Goal: Find specific page/section: Find specific page/section

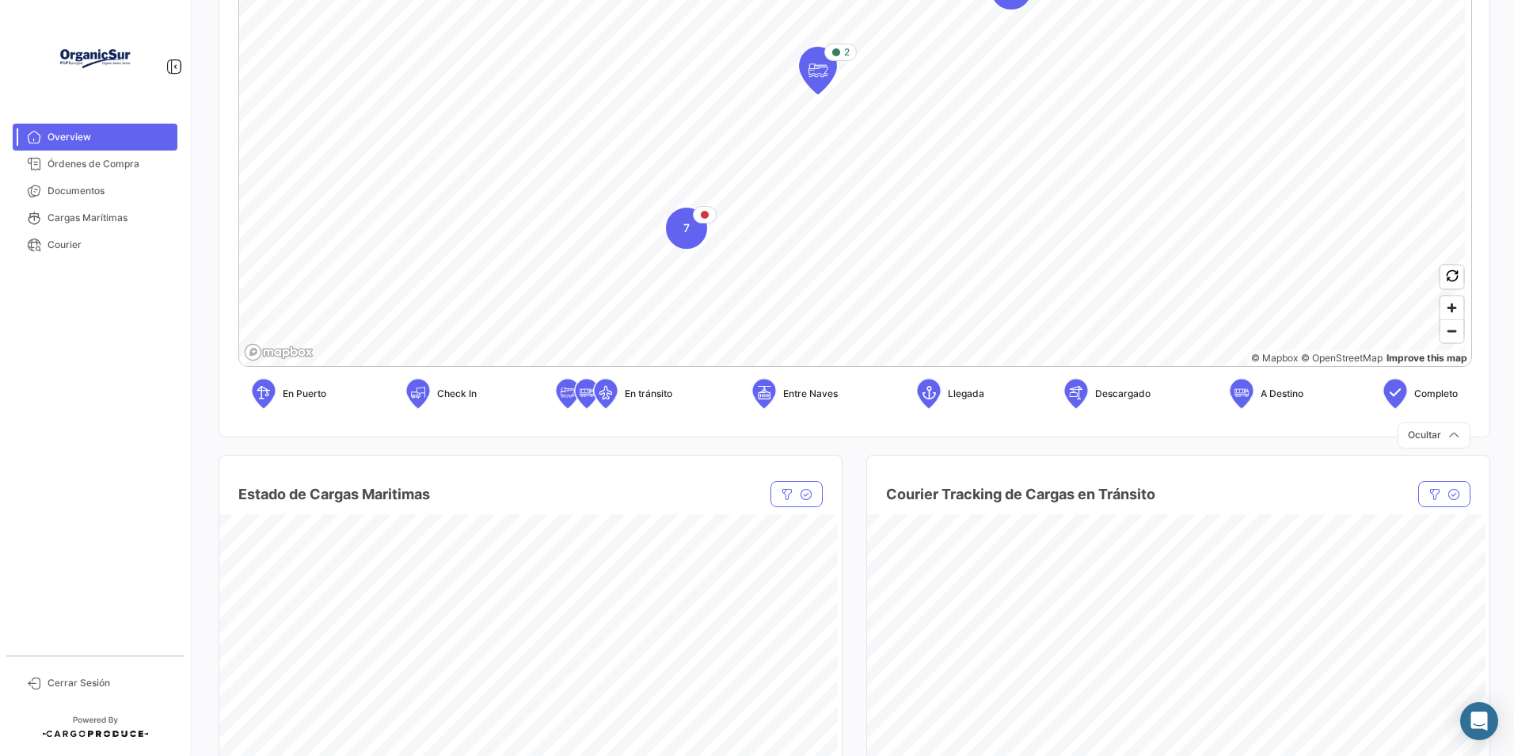
scroll to position [792, 0]
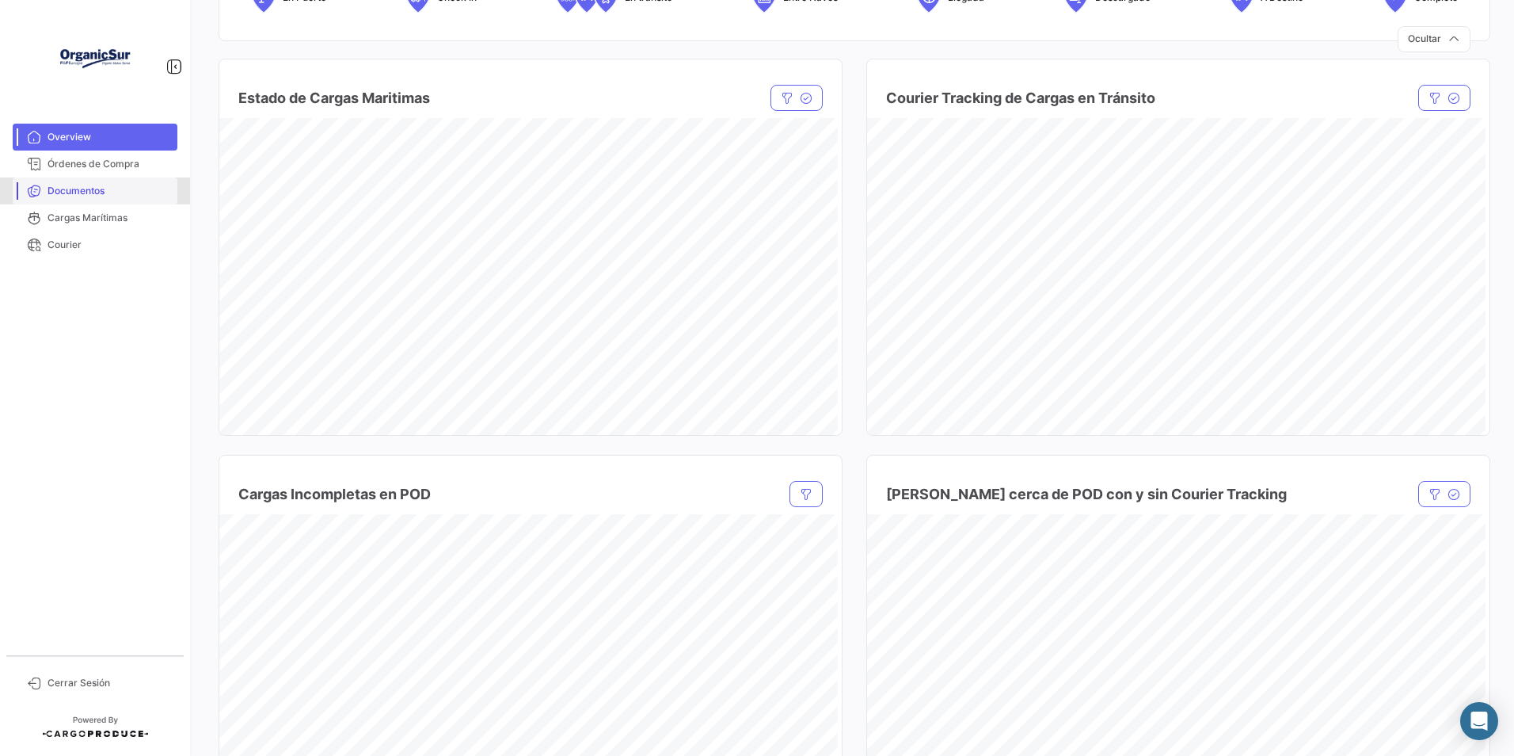
click at [97, 195] on span "Documentos" at bounding box center [110, 191] width 124 height 14
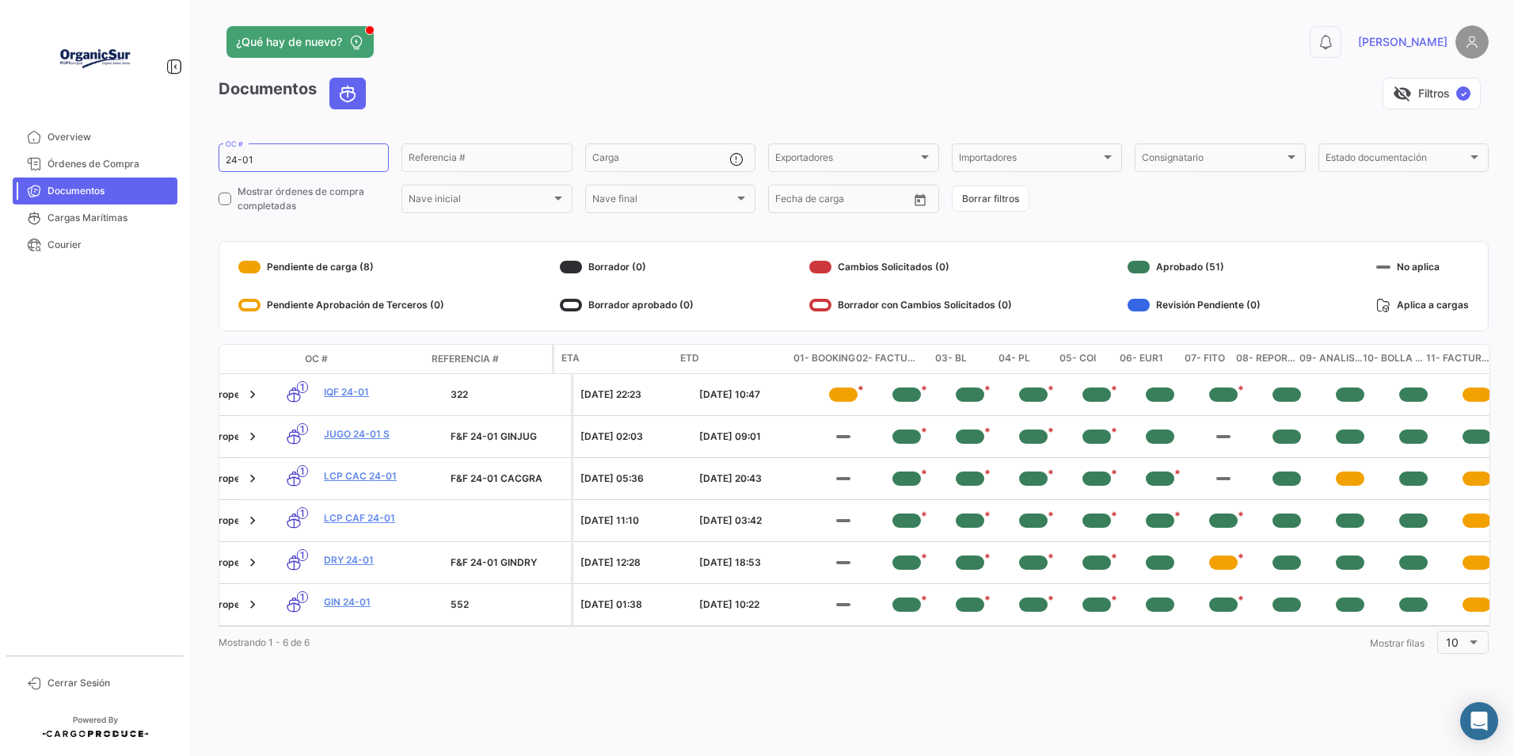
scroll to position [0, 395]
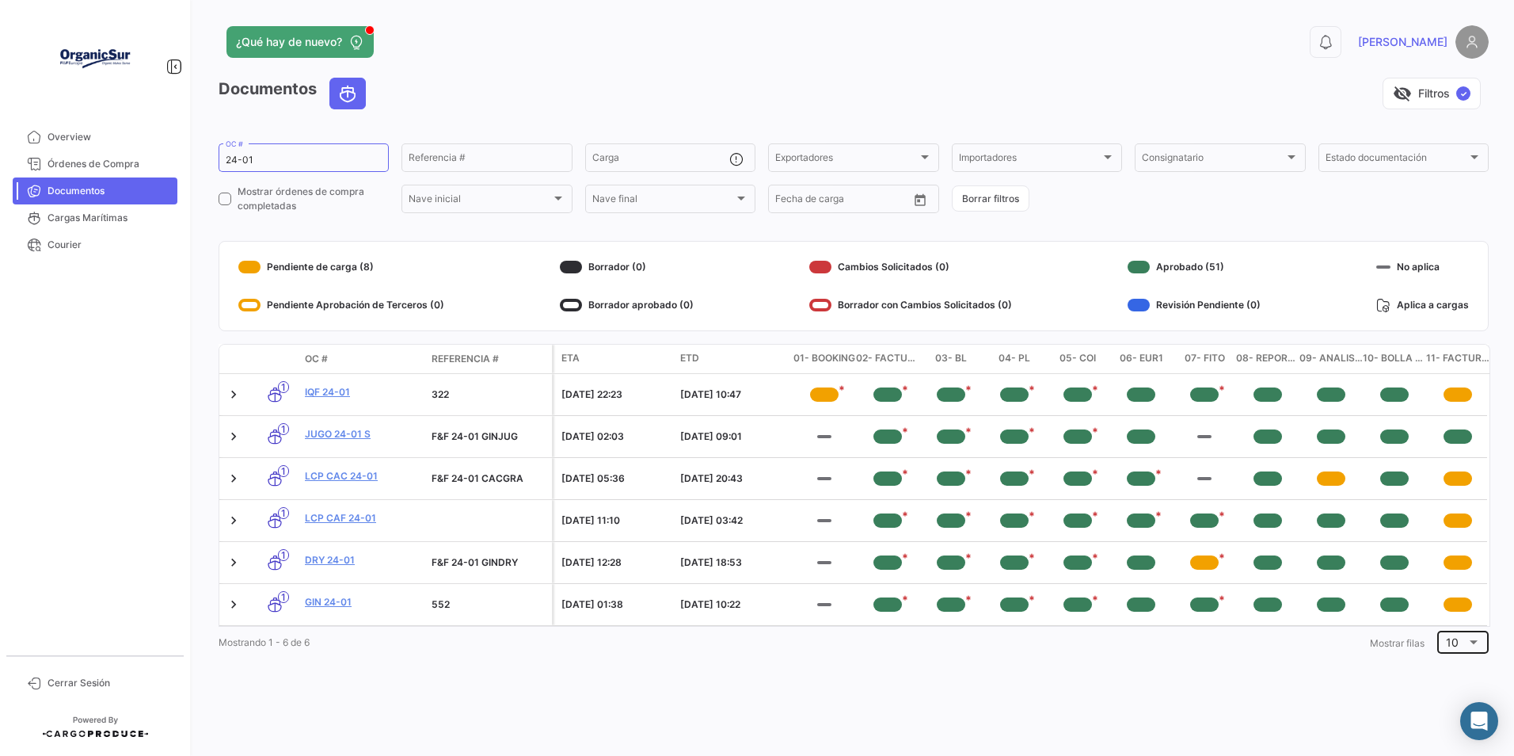
click at [1483, 650] on div "10" at bounding box center [1462, 640] width 51 height 26
click at [1464, 575] on span "20" at bounding box center [1467, 577] width 45 height 33
drag, startPoint x: 280, startPoint y: 158, endPoint x: 142, endPoint y: 154, distance: 138.6
click at [142, 154] on mat-sidenav-container "Overview Órdenes de Compra Documentos Cargas Marítimas Courier Cerrar Sesión ¿Q…" at bounding box center [757, 378] width 1514 height 756
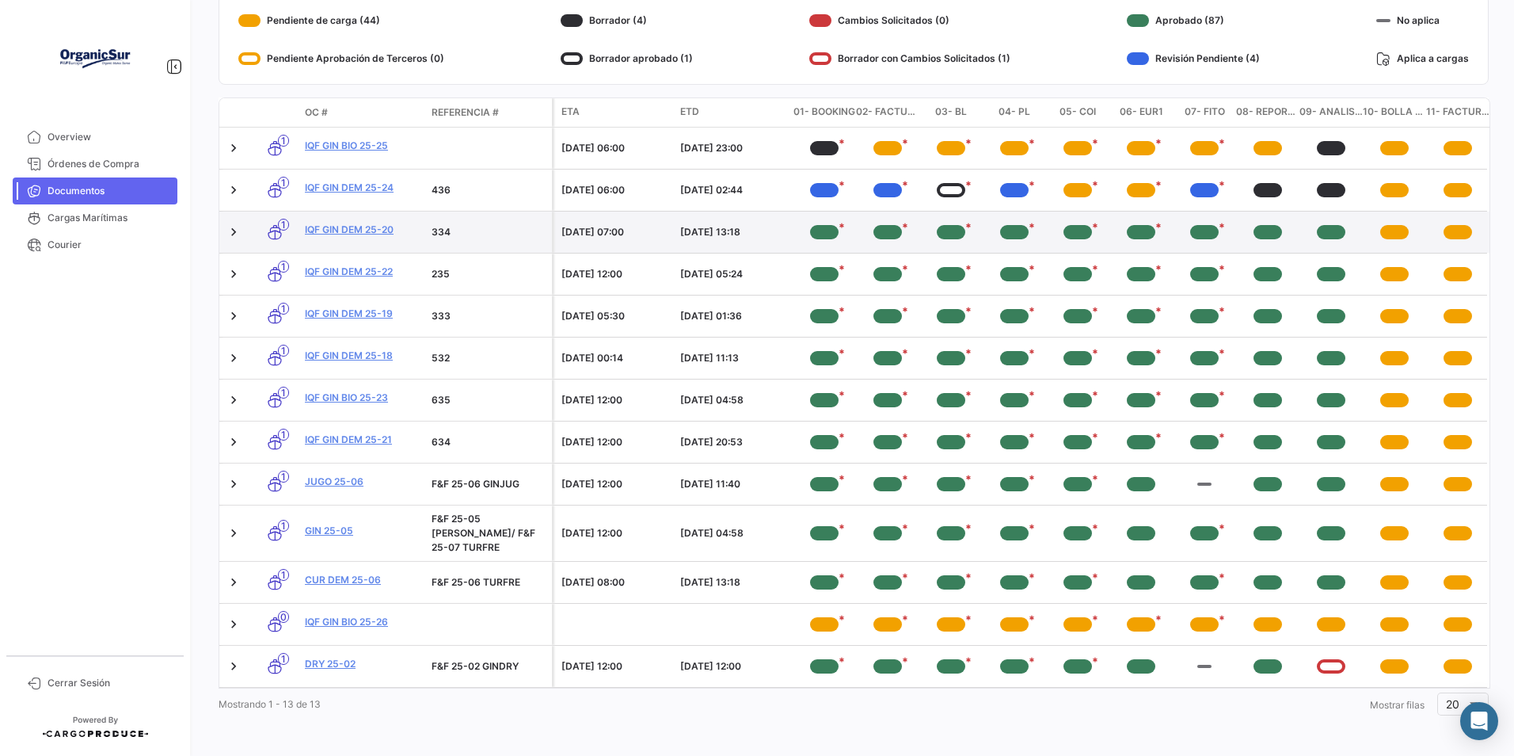
scroll to position [0, 0]
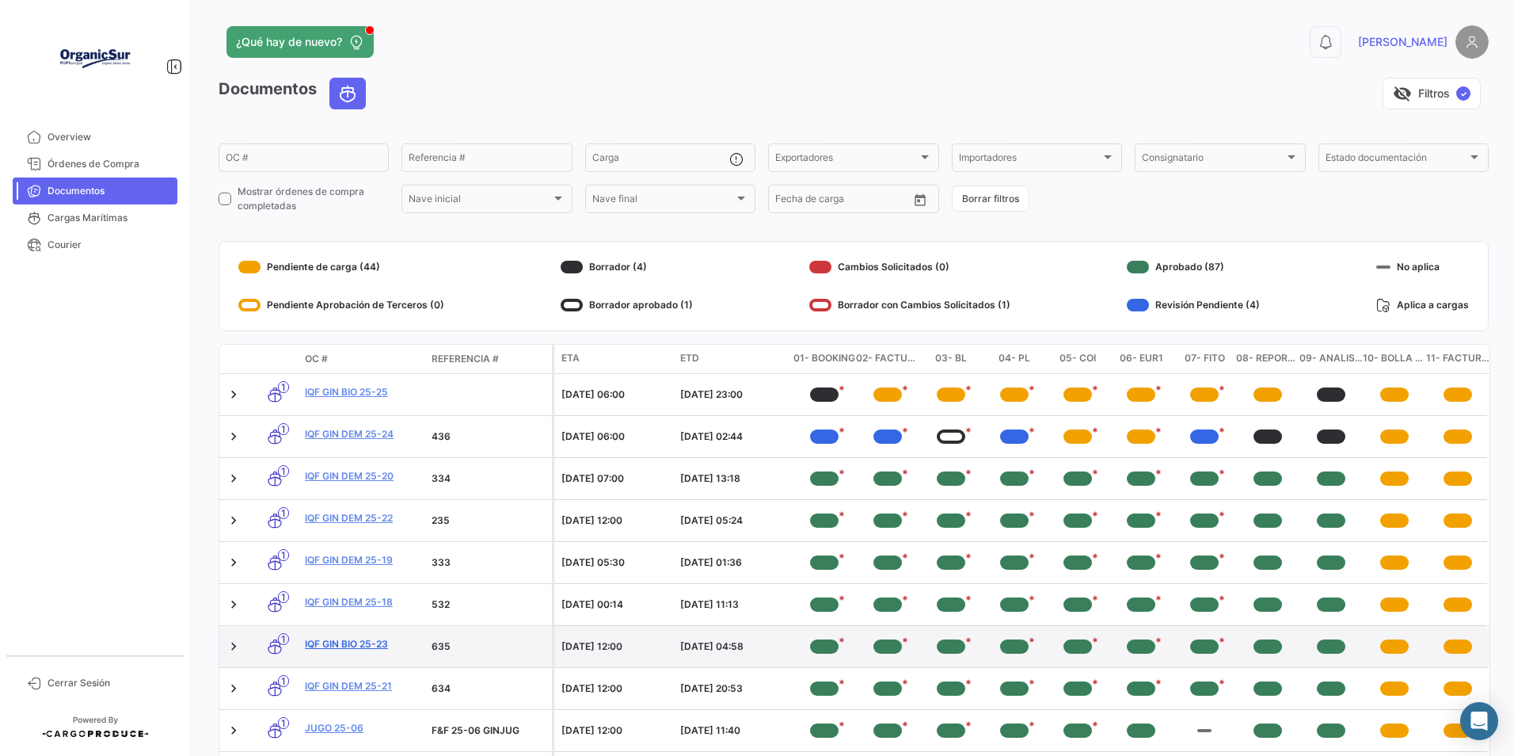
click at [383, 645] on link "IQF GIN BIO 25-23" at bounding box center [362, 644] width 114 height 14
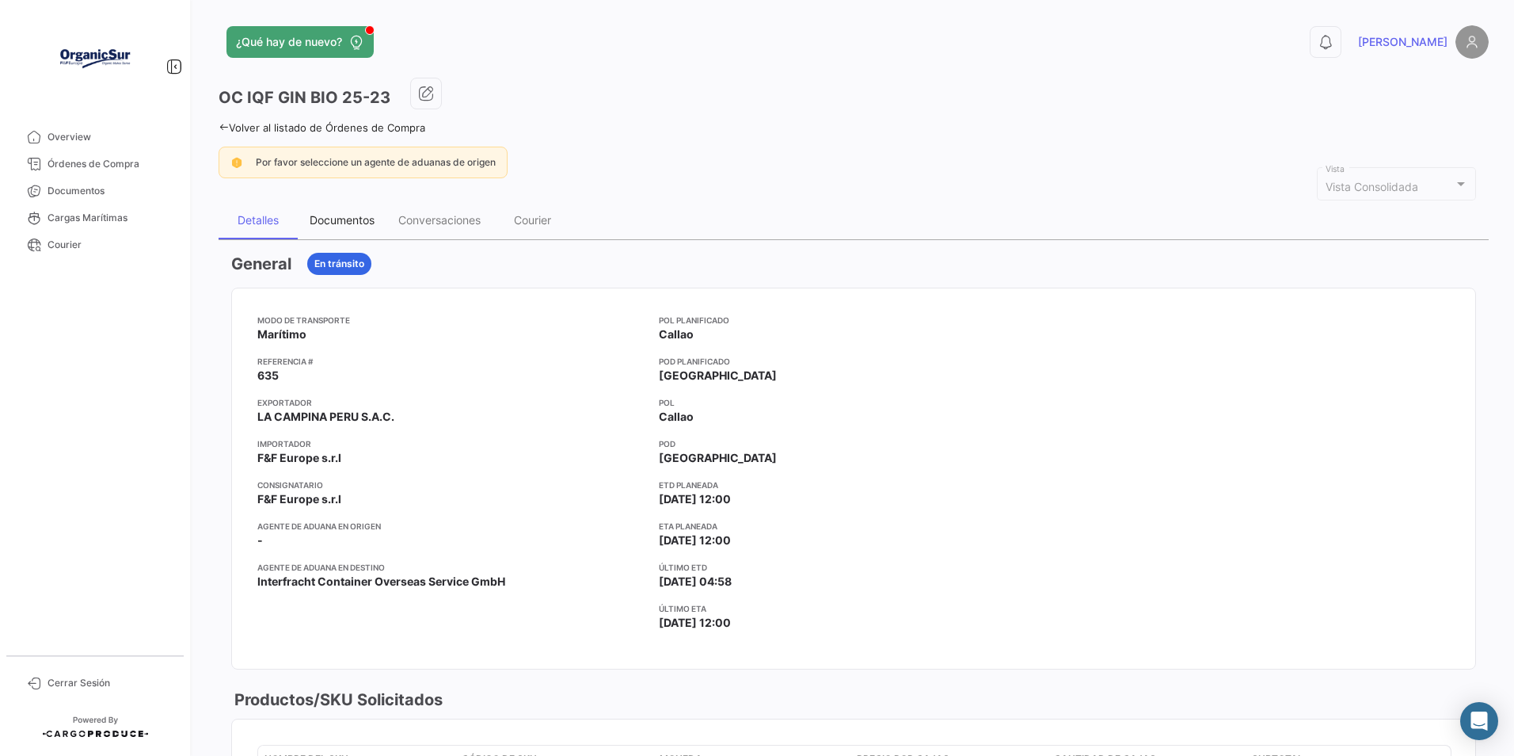
click at [342, 216] on div "Documentos" at bounding box center [342, 219] width 65 height 13
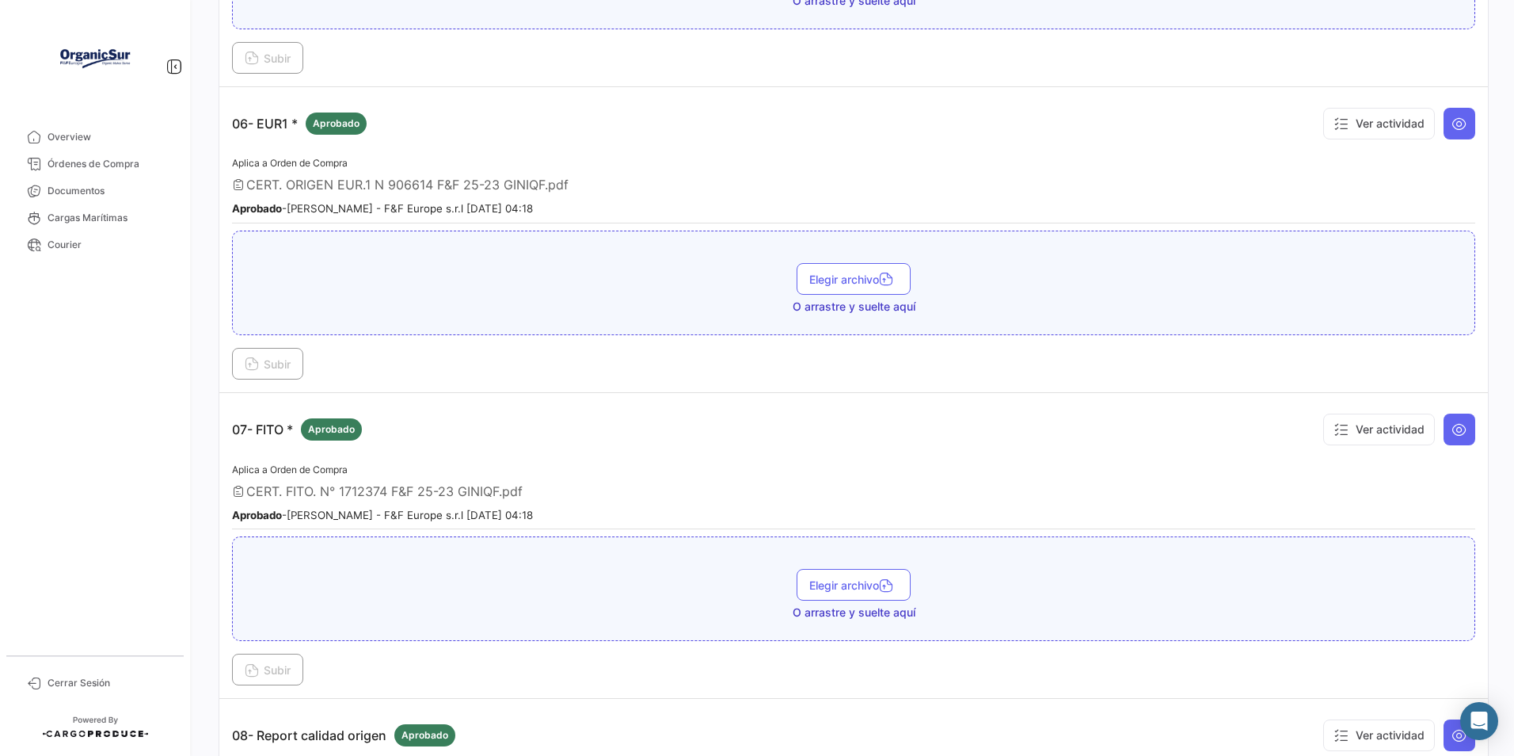
scroll to position [2217, 0]
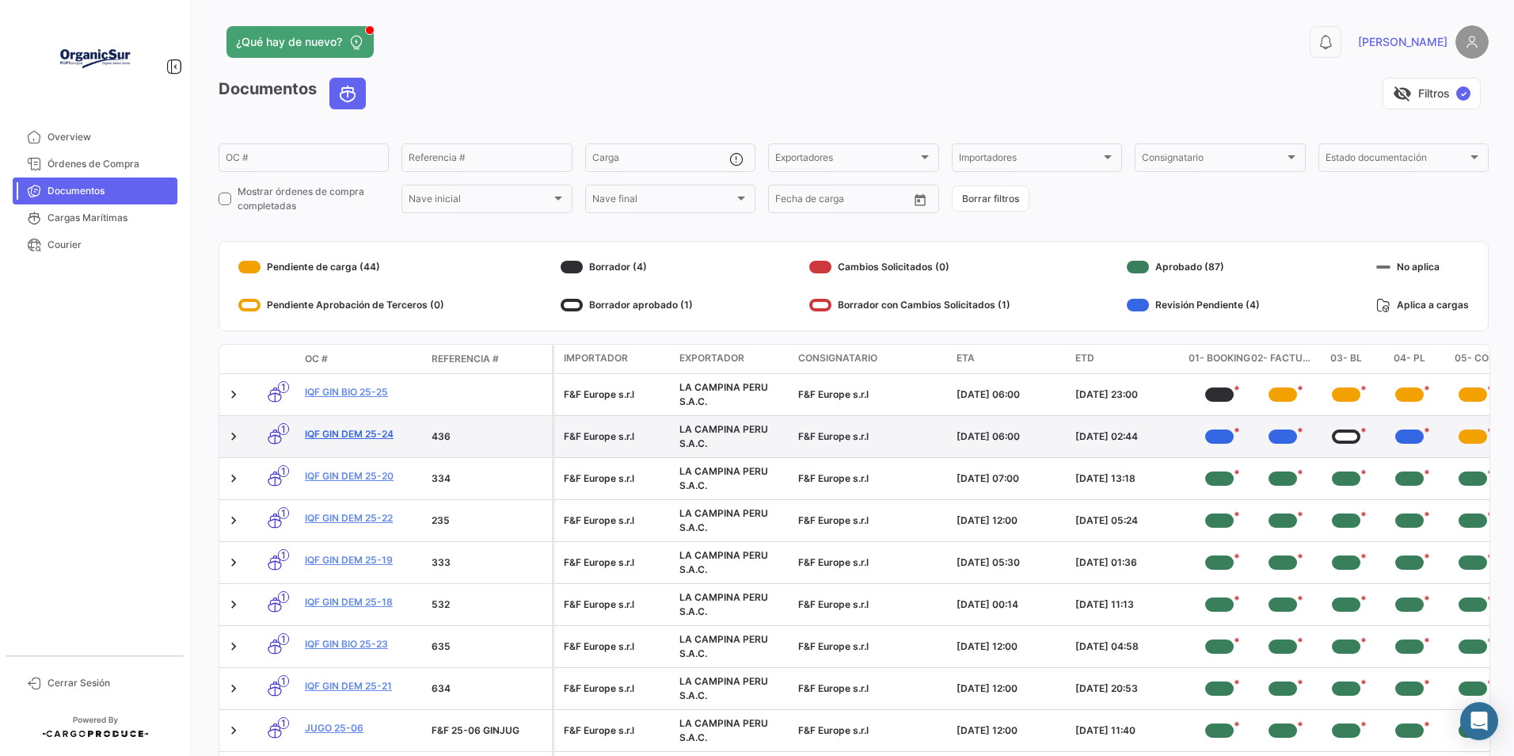
click at [377, 432] on link "IQF GIN DEM 25-24" at bounding box center [362, 434] width 114 height 14
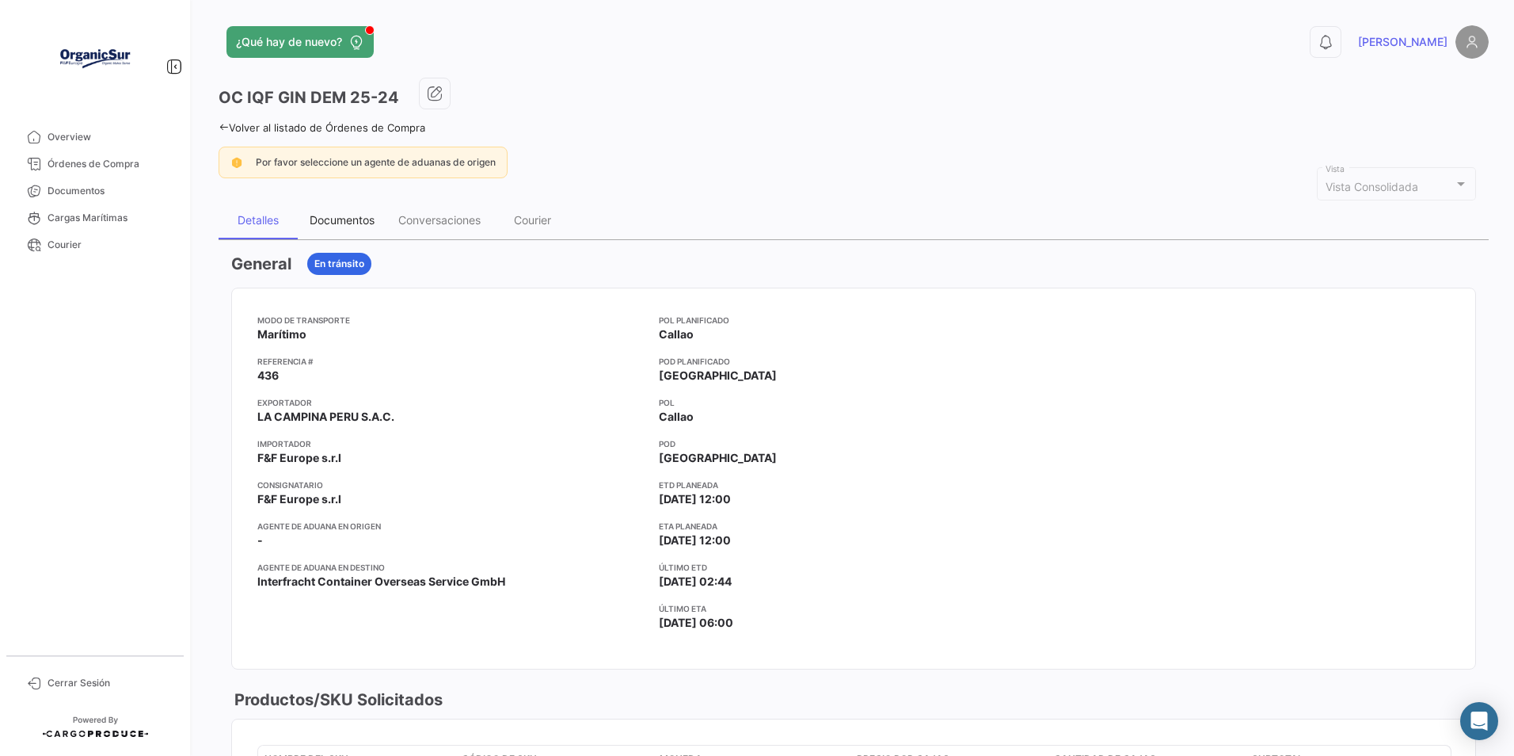
click at [341, 207] on div "Documentos" at bounding box center [342, 220] width 89 height 38
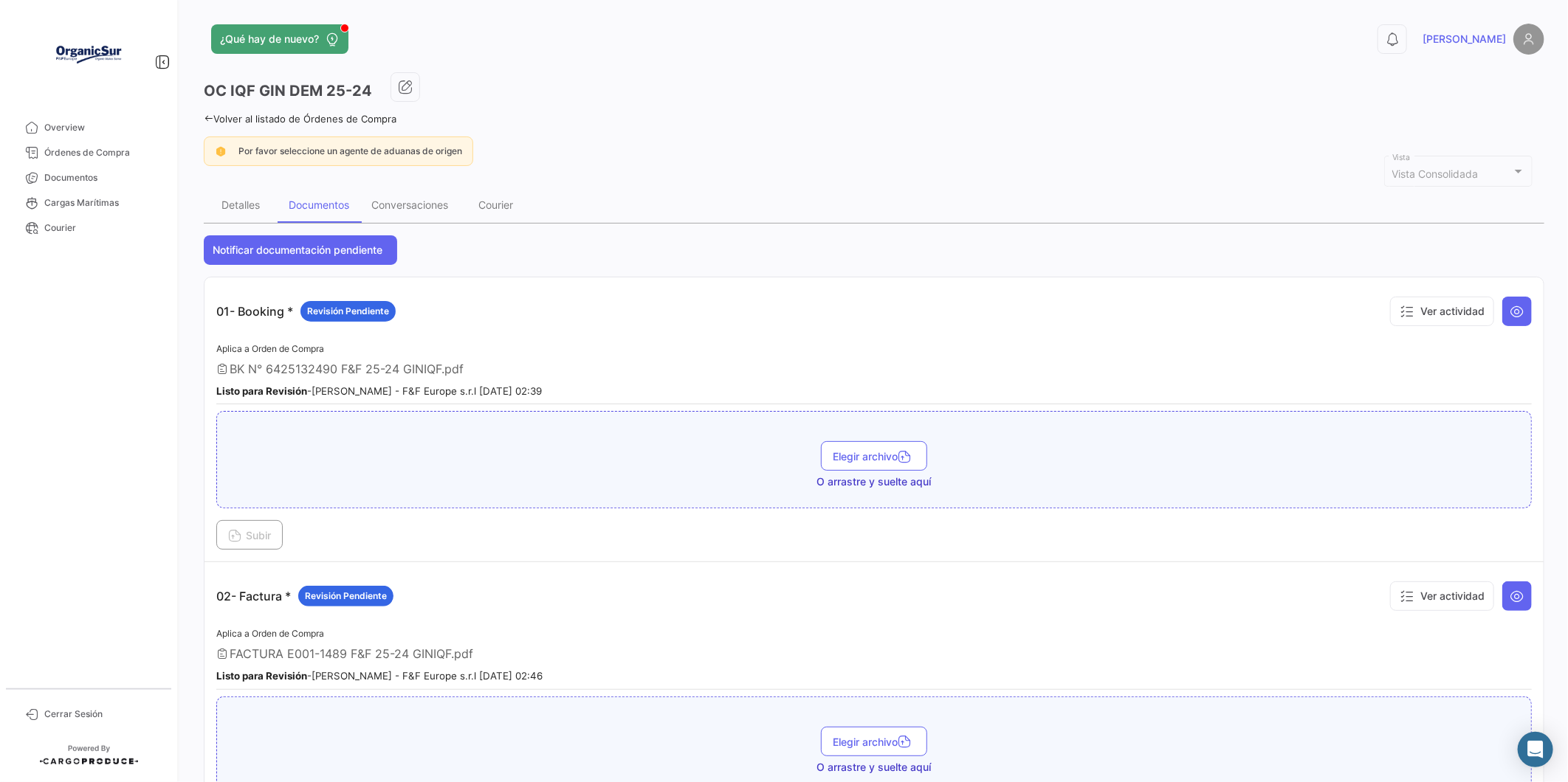
drag, startPoint x: 371, startPoint y: 90, endPoint x: 150, endPoint y: 90, distance: 221.0
click at [150, 90] on mat-sidenav-container "Overview Órdenes de Compra Documentos Cargas Marítimas Courier Cerrar Sesión ¿Q…" at bounding box center [784, 391] width 1568 height 782
copy mat-sidenav-container "Overview Órdenes de Compra Documentos Cargas Marítimas Courier Cerrar Sesión ¿Q…"
click at [342, 89] on h3 "OC IQF GIN DEM 25-24" at bounding box center [288, 90] width 169 height 21
drag, startPoint x: 369, startPoint y: 92, endPoint x: 165, endPoint y: 84, distance: 204.2
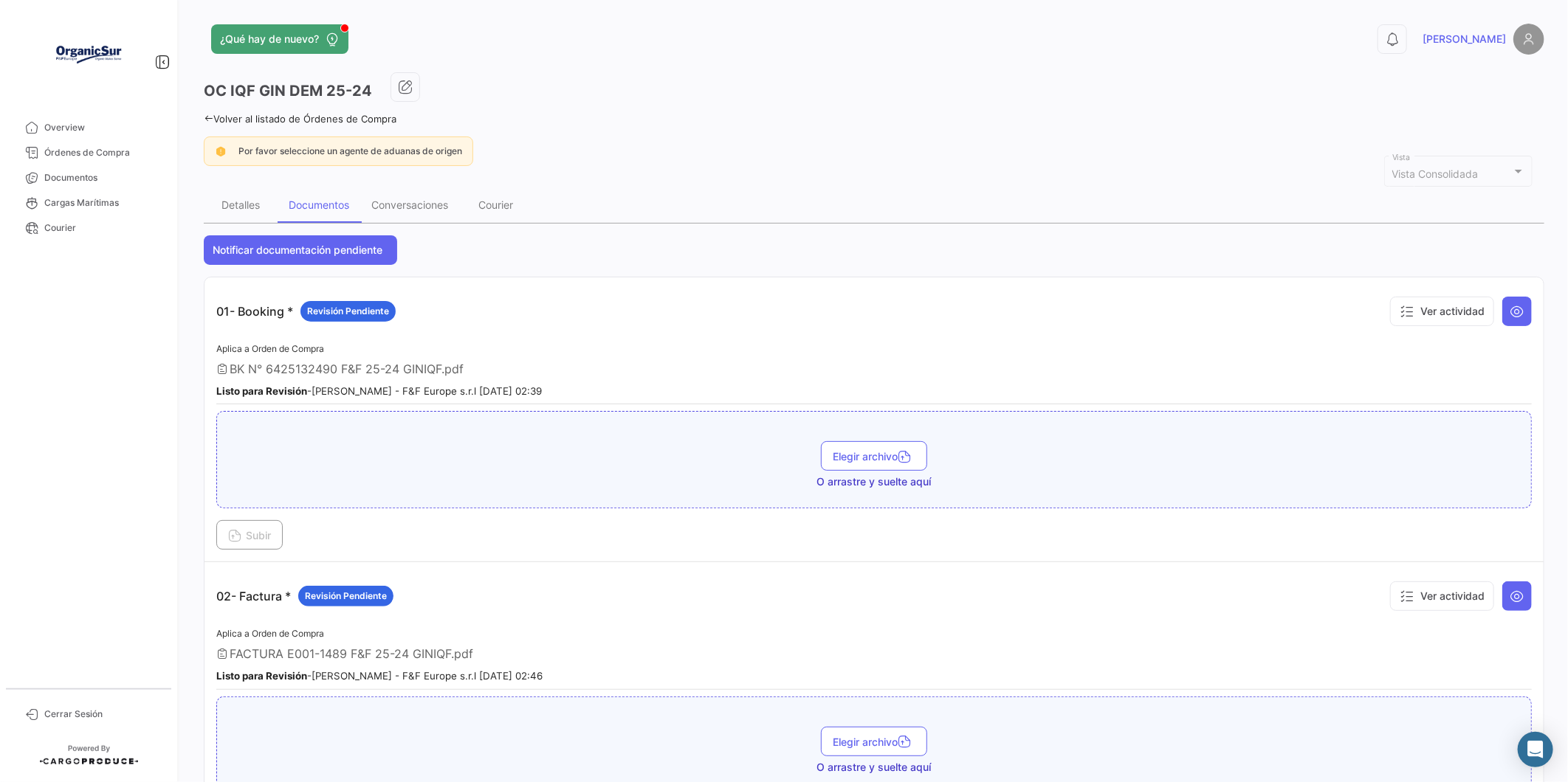
click at [165, 84] on mat-sidenav-container "Overview Órdenes de Compra Documentos Cargas Marítimas Courier Cerrar Sesión ¿Q…" at bounding box center [784, 391] width 1568 height 782
drag, startPoint x: 165, startPoint y: 84, endPoint x: 551, endPoint y: 98, distance: 386.3
click at [551, 98] on div "OC IQF GIN DEM 25-24" at bounding box center [874, 91] width 1341 height 37
drag, startPoint x: 205, startPoint y: 93, endPoint x: 366, endPoint y: 84, distance: 161.3
click at [366, 84] on h3 "OC IQF GIN DEM 25-24" at bounding box center [288, 90] width 169 height 21
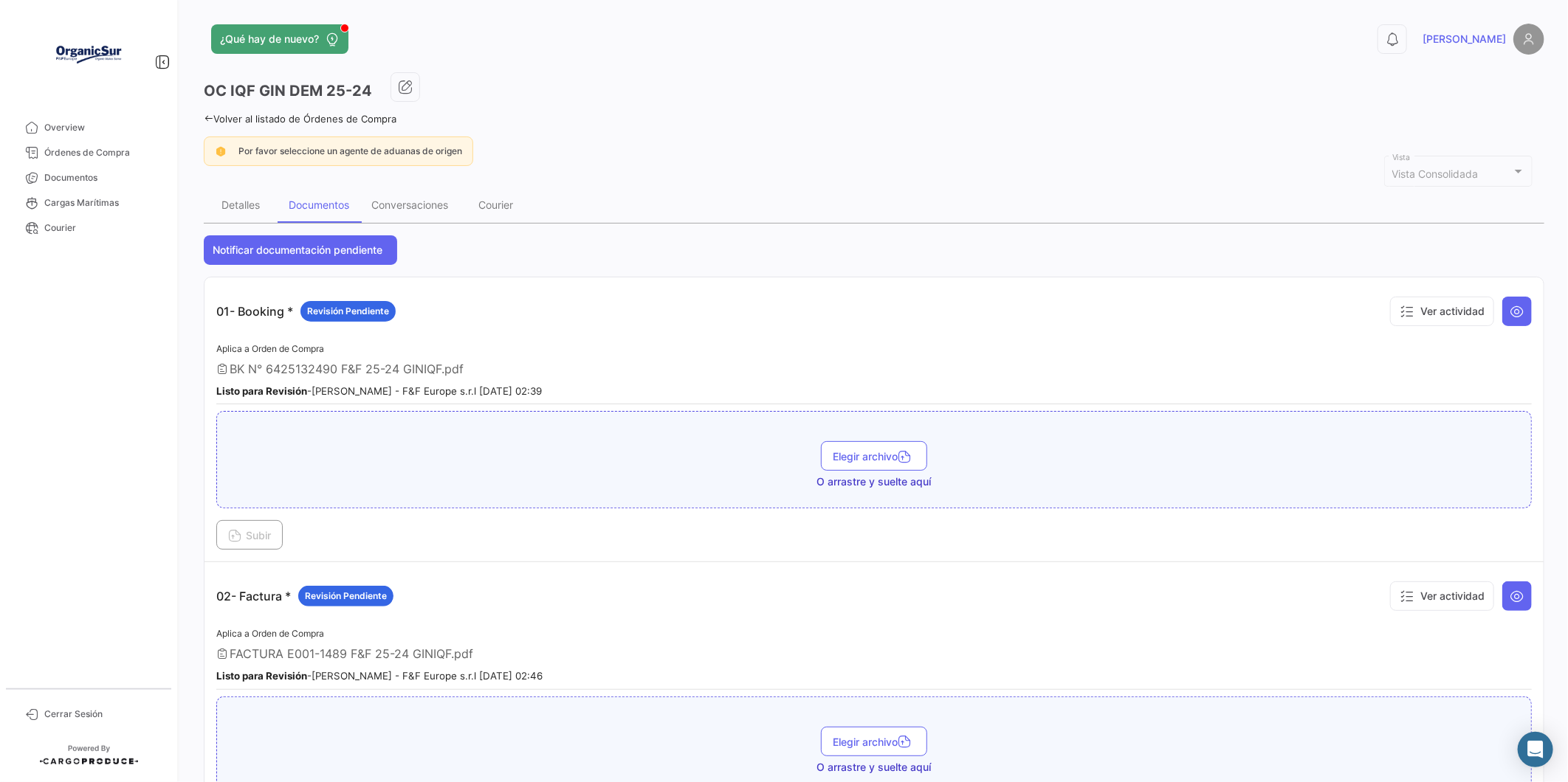
copy h3 "OC IQF GIN DEM 25-24"
